Goal: Find contact information: Find contact information

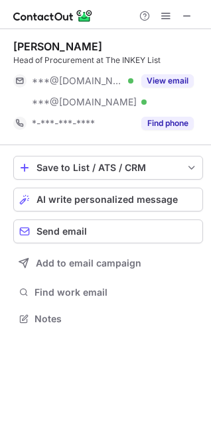
scroll to position [310, 211]
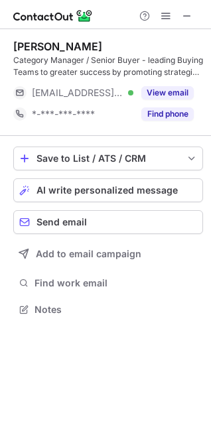
scroll to position [300, 211]
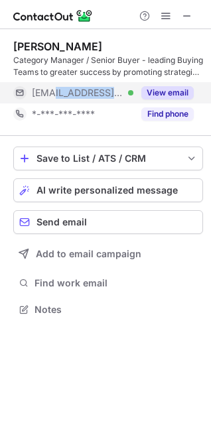
drag, startPoint x: 121, startPoint y: 92, endPoint x: 54, endPoint y: 95, distance: 67.1
click at [54, 95] on div "[EMAIL_ADDRESS][DOMAIN_NAME] Verified" at bounding box center [82, 93] width 101 height 12
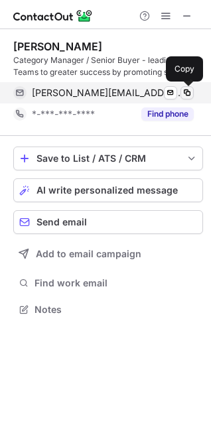
click at [189, 92] on span at bounding box center [187, 93] width 11 height 11
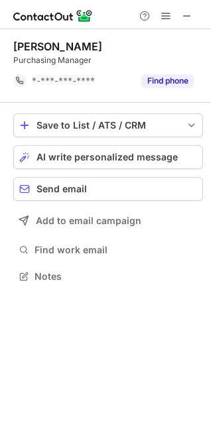
scroll to position [267, 211]
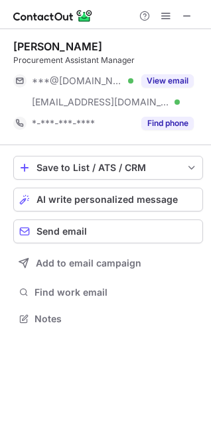
scroll to position [310, 211]
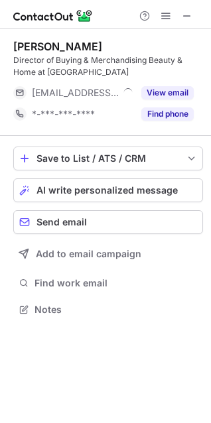
scroll to position [300, 211]
